Goal: Task Accomplishment & Management: Use online tool/utility

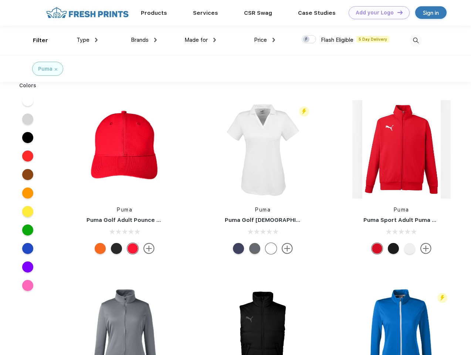
click at [376, 13] on link "Add your Logo Design Tool" at bounding box center [379, 12] width 61 height 13
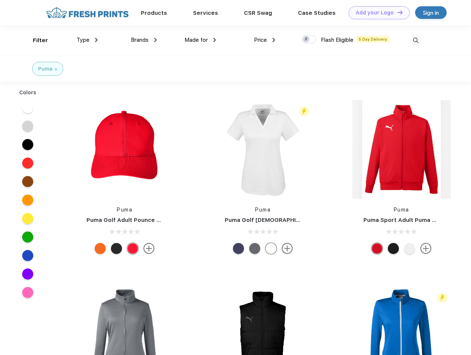
click at [0, 0] on div "Design Tool" at bounding box center [0, 0] width 0 height 0
click at [397, 12] on link "Add your Logo Design Tool" at bounding box center [379, 12] width 61 height 13
click at [35, 40] on div "Filter" at bounding box center [40, 40] width 15 height 9
click at [87, 40] on span "Type" at bounding box center [83, 40] width 13 height 7
click at [144, 40] on span "Brands" at bounding box center [140, 40] width 18 height 7
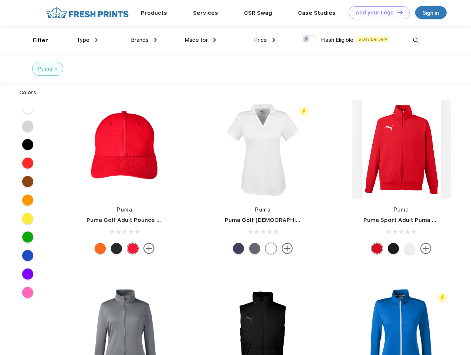
click at [200, 40] on span "Made for" at bounding box center [195, 40] width 23 height 7
click at [265, 40] on span "Price" at bounding box center [260, 40] width 13 height 7
click at [309, 40] on div at bounding box center [309, 39] width 14 height 8
click at [306, 40] on input "checkbox" at bounding box center [304, 37] width 5 height 5
click at [415, 40] on img at bounding box center [416, 40] width 12 height 12
